Goal: Entertainment & Leisure: Consume media (video, audio)

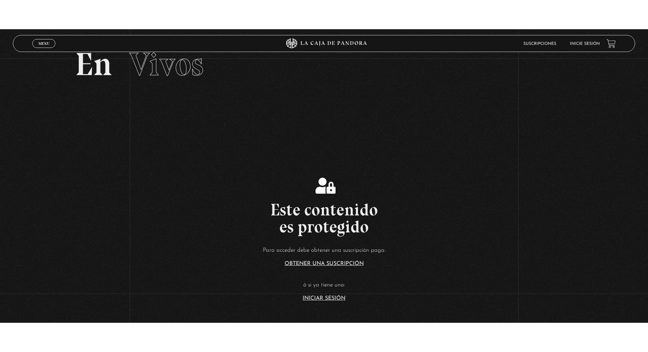
scroll to position [115, 0]
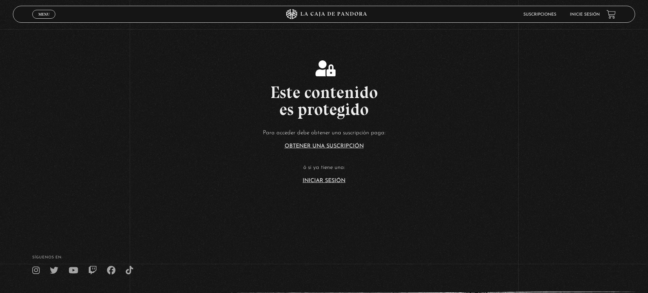
click at [324, 182] on link "Iniciar Sesión" at bounding box center [323, 180] width 43 height 5
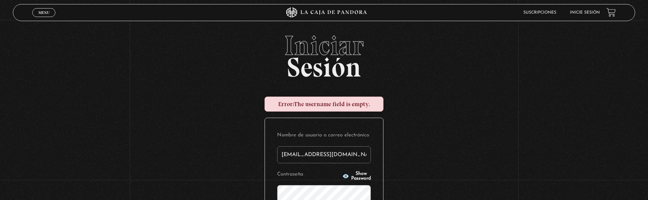
type input "forozco3112@gmail.com"
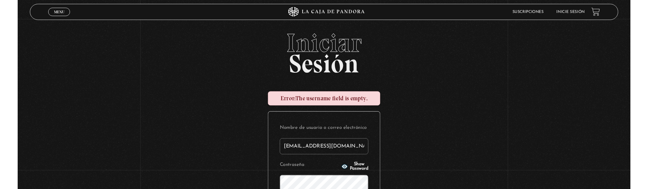
scroll to position [2, 0]
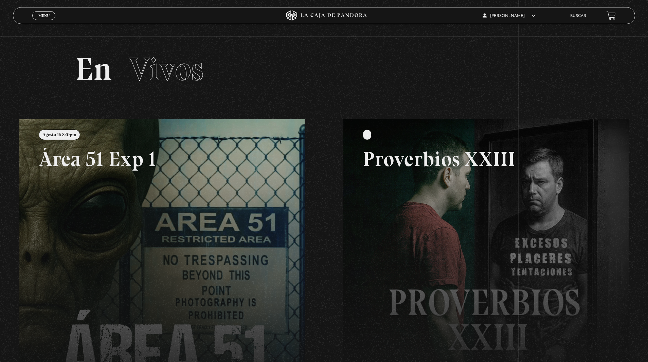
click at [45, 16] on span "Menu" at bounding box center [43, 16] width 11 height 4
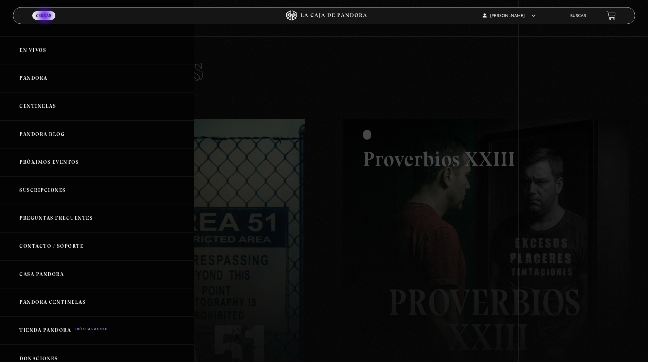
click at [33, 77] on link "Pandora" at bounding box center [97, 78] width 194 height 28
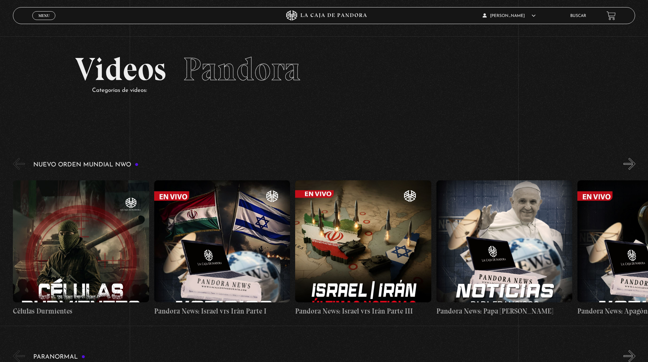
click at [627, 167] on button "»" at bounding box center [629, 164] width 12 height 12
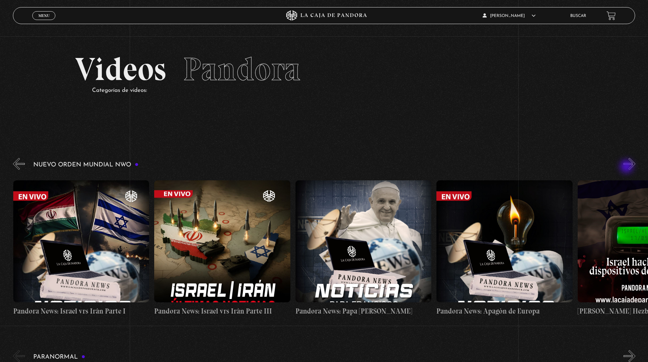
click at [627, 167] on button "»" at bounding box center [629, 164] width 12 height 12
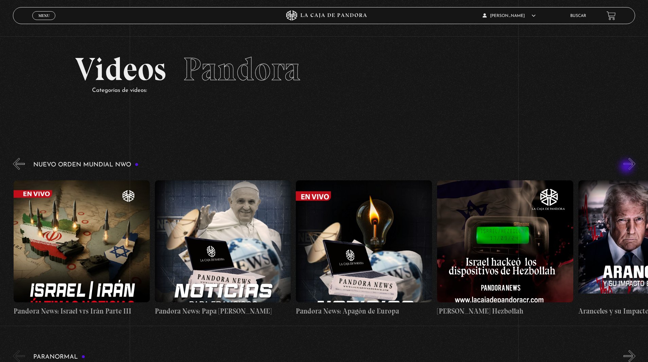
scroll to position [0, 282]
click at [627, 167] on button "»" at bounding box center [629, 164] width 12 height 12
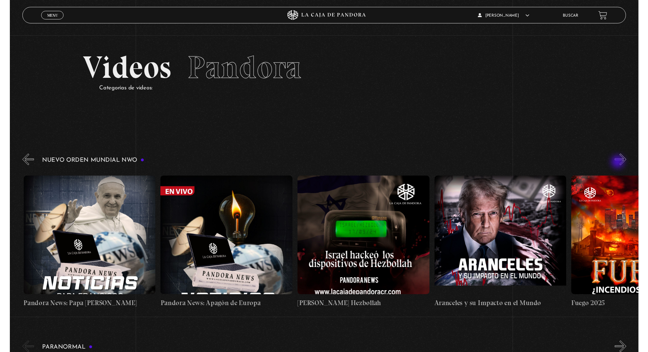
scroll to position [0, 423]
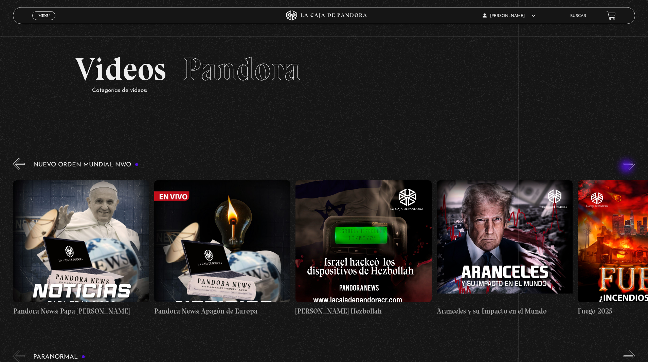
click at [553, 194] on figure at bounding box center [504, 242] width 136 height 122
